Goal: Navigation & Orientation: Find specific page/section

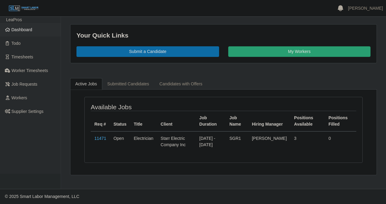
click at [22, 31] on span "Dashboard" at bounding box center [22, 29] width 21 height 5
